Goal: Task Accomplishment & Management: Manage account settings

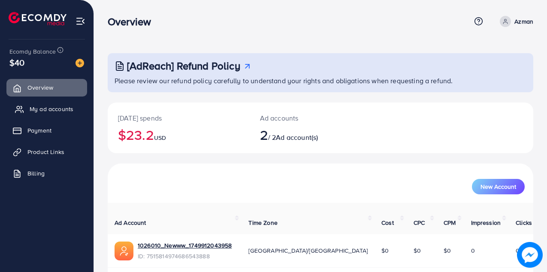
click at [55, 107] on span "My ad accounts" at bounding box center [52, 109] width 44 height 9
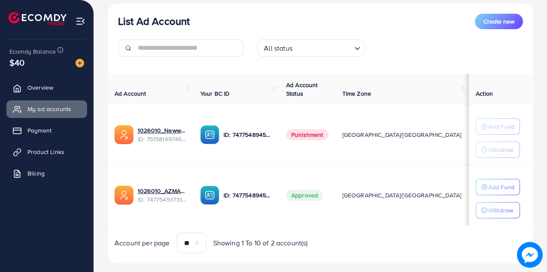
scroll to position [115, 0]
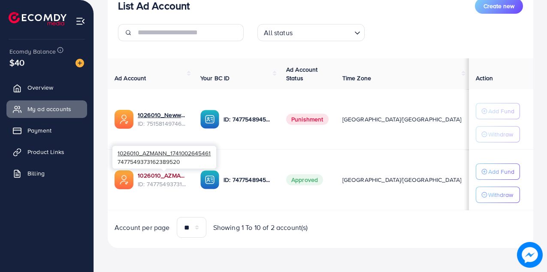
click at [147, 175] on link "1026010_AZMANN_1741002645461" at bounding box center [162, 175] width 49 height 9
click at [162, 176] on link "1026010_AZMANN_1741002645461" at bounding box center [162, 175] width 49 height 9
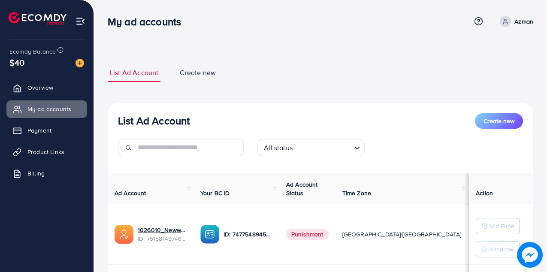
scroll to position [115, 0]
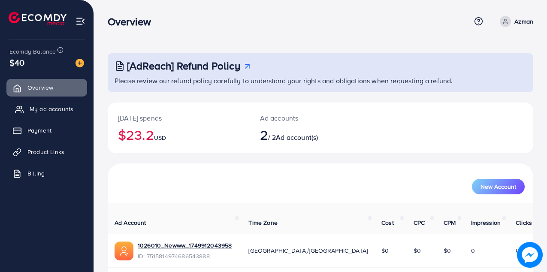
click at [55, 117] on link "My ad accounts" at bounding box center [46, 108] width 81 height 17
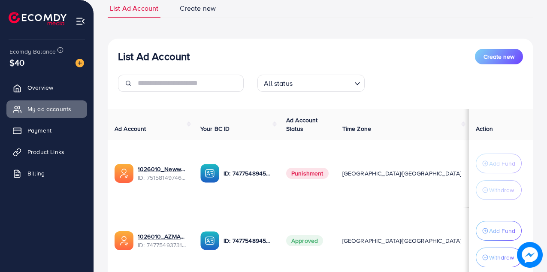
scroll to position [129, 0]
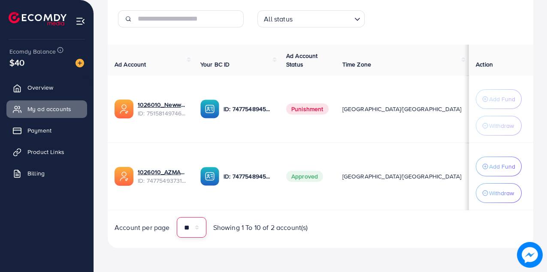
click at [196, 226] on select "** ** ** ***" at bounding box center [192, 227] width 30 height 21
click at [197, 227] on select "** ** ** ***" at bounding box center [192, 227] width 30 height 21
select select "**"
click at [297, 26] on div "All status Loading..." at bounding box center [311, 19] width 107 height 18
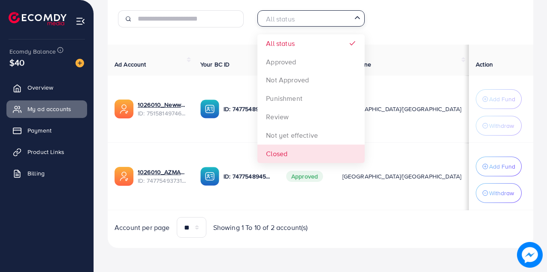
click at [333, 209] on td "Approved" at bounding box center [307, 176] width 56 height 67
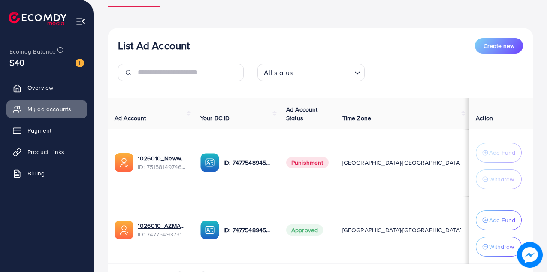
scroll to position [70, 0]
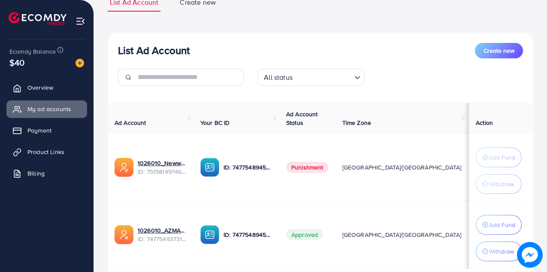
click at [496, 42] on div "List Ad Account Create new All status Loading... Ad Account Your BC ID Ad Accou…" at bounding box center [321, 170] width 426 height 274
click at [494, 54] on span "Create new" at bounding box center [499, 50] width 31 height 9
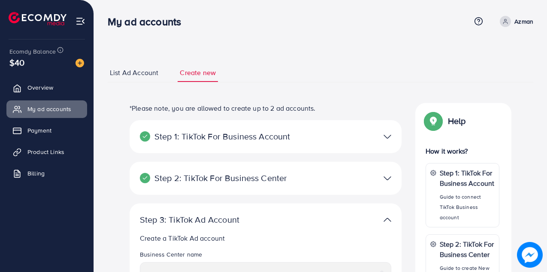
click at [134, 71] on span "List Ad Account" at bounding box center [134, 73] width 49 height 10
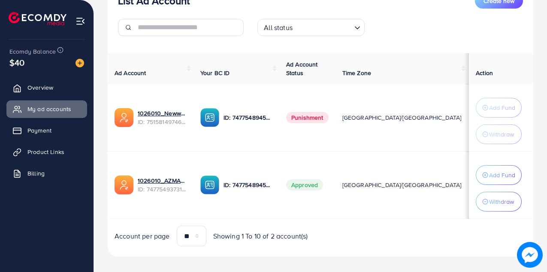
scroll to position [129, 0]
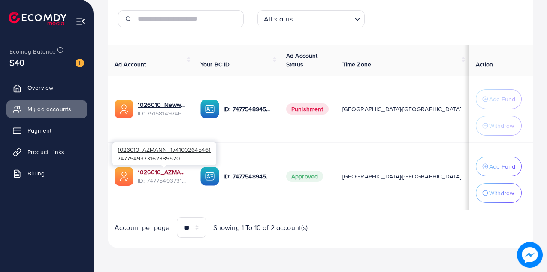
click at [147, 174] on link "1026010_AZMANN_1741002645461" at bounding box center [162, 172] width 49 height 9
